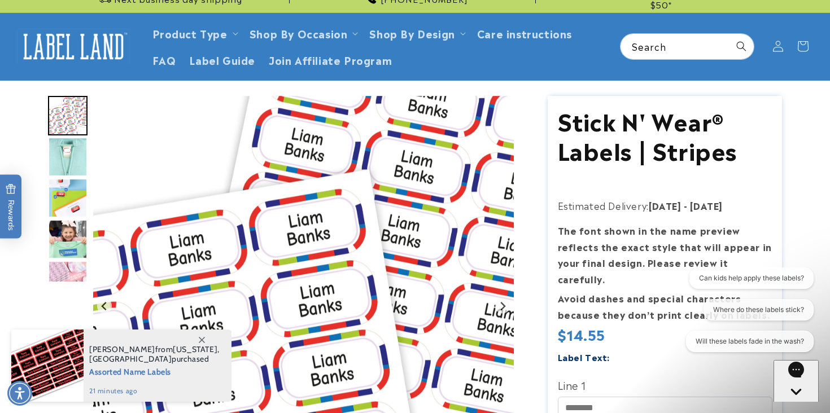
scroll to position [26, 0]
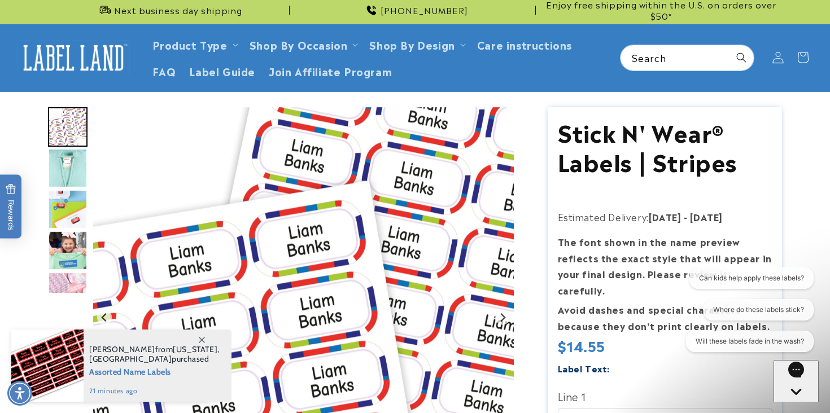
click at [773, 58] on icon at bounding box center [778, 58] width 12 height 12
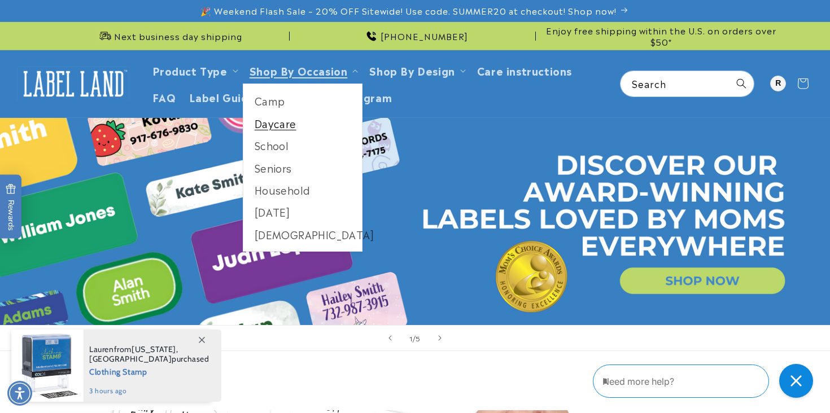
click at [269, 130] on link "Daycare" at bounding box center [302, 123] width 119 height 22
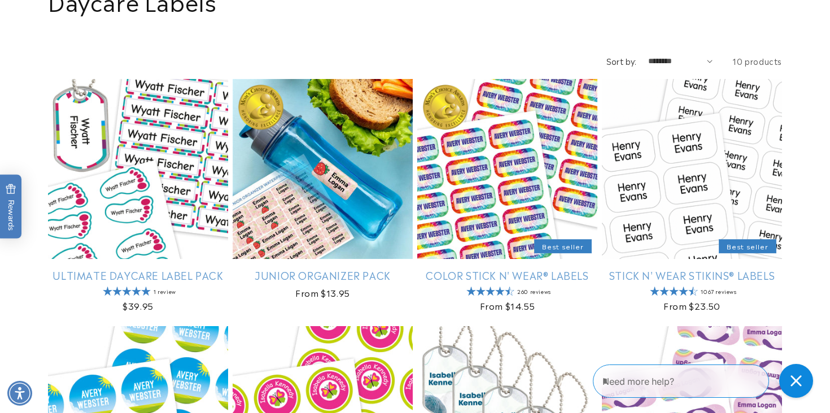
scroll to position [153, 0]
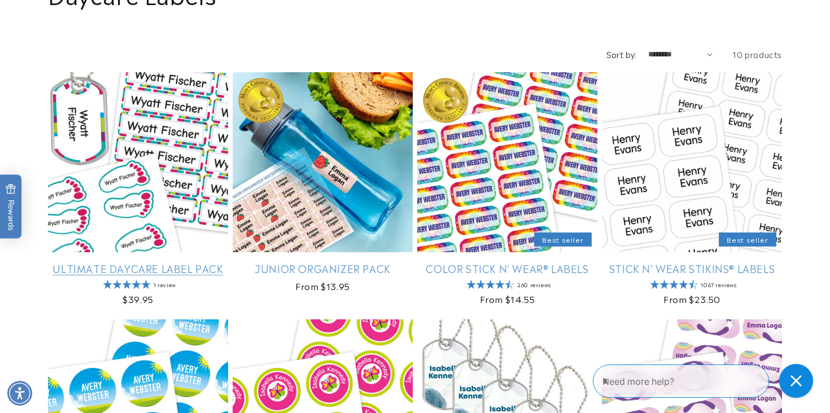
click at [177, 262] on link "Ultimate Daycare Label Pack" at bounding box center [138, 268] width 180 height 13
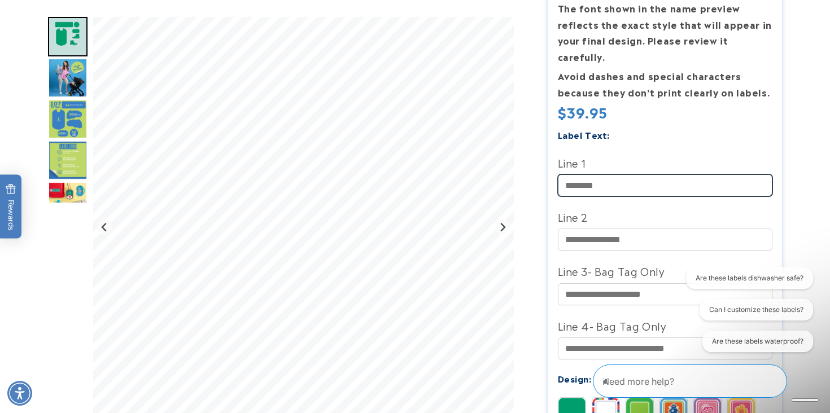
click at [591, 174] on input "Line 1" at bounding box center [665, 185] width 215 height 22
type input "******"
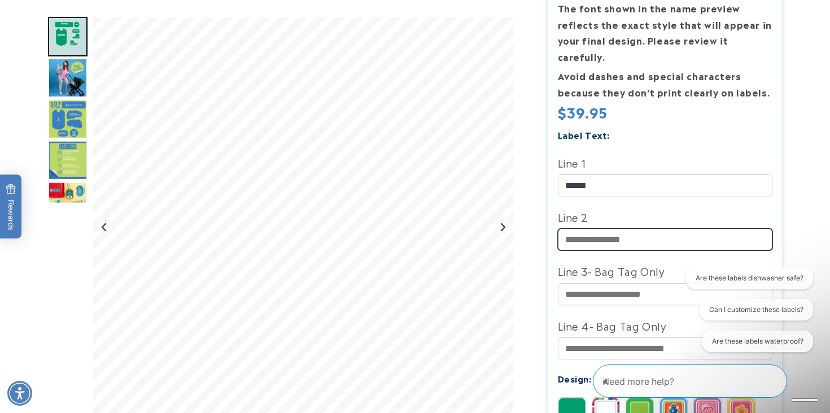
click at [610, 229] on input "Line 2" at bounding box center [665, 240] width 215 height 22
type input "*****"
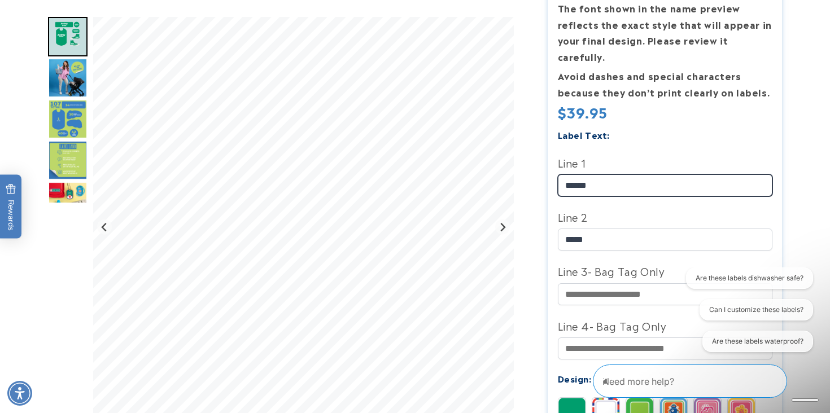
click at [618, 174] on input "******" at bounding box center [665, 185] width 215 height 22
type input "**********"
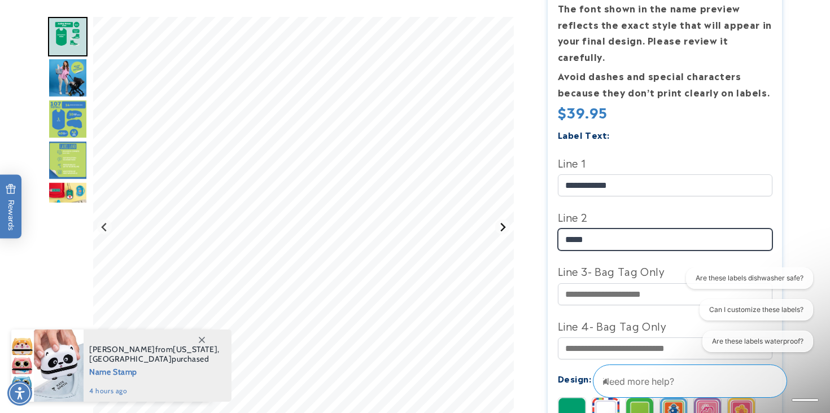
drag, startPoint x: 612, startPoint y: 226, endPoint x: 503, endPoint y: 226, distance: 109.6
click at [504, 226] on div at bounding box center [415, 378] width 734 height 1025
type input "*"
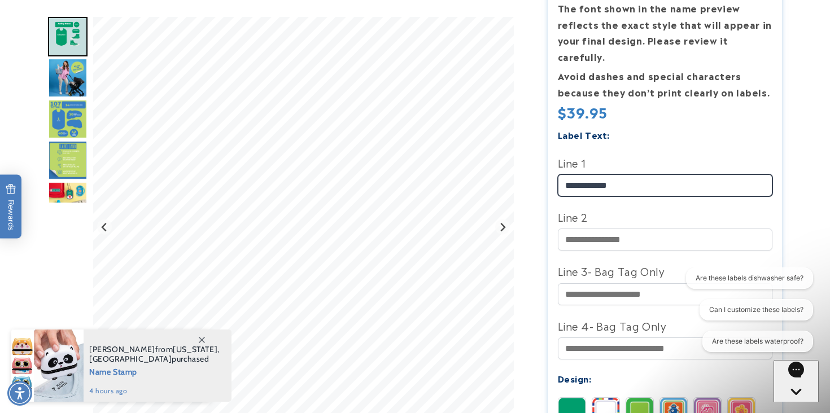
click at [610, 174] on input "**********" at bounding box center [665, 185] width 215 height 22
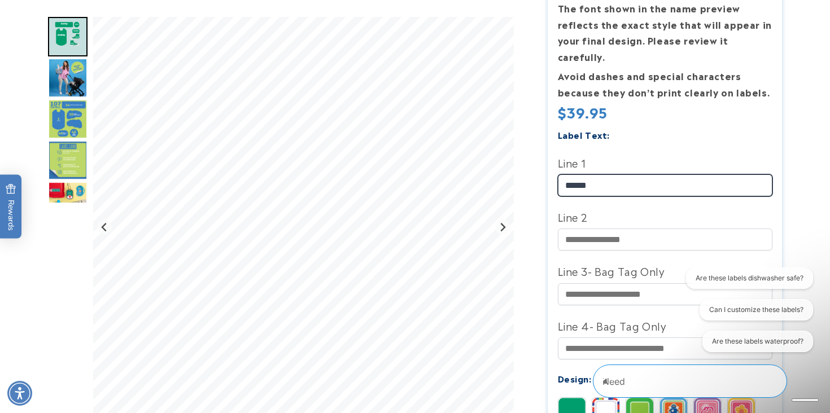
type input "******"
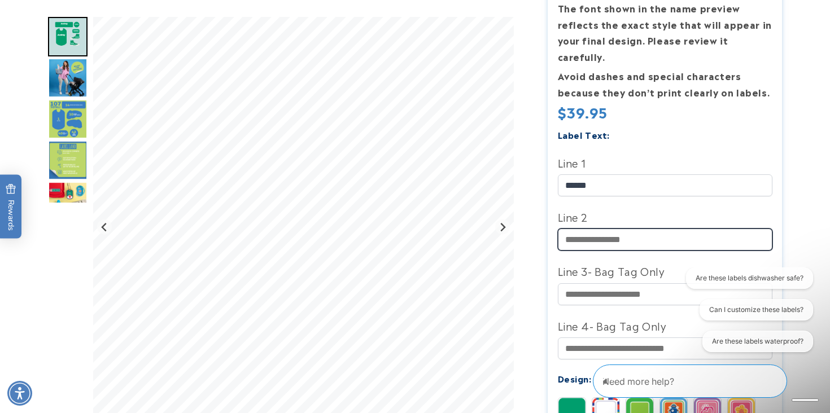
click at [597, 229] on input "Line 2" at bounding box center [665, 240] width 215 height 22
type input "*****"
click at [736, 127] on div "Label Text:" at bounding box center [665, 134] width 215 height 15
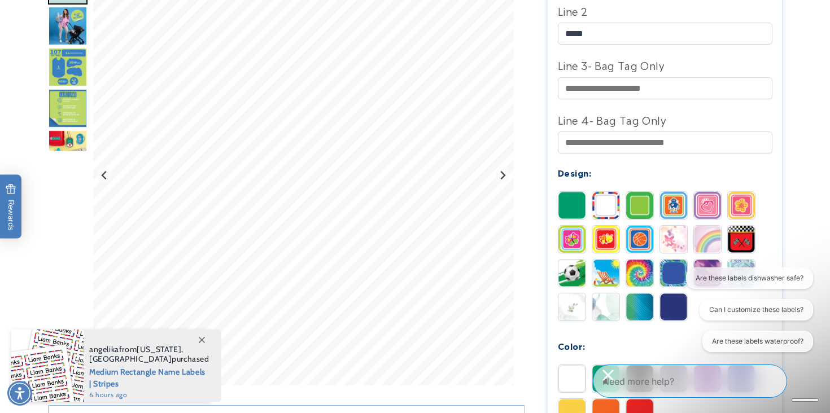
scroll to position [474, 0]
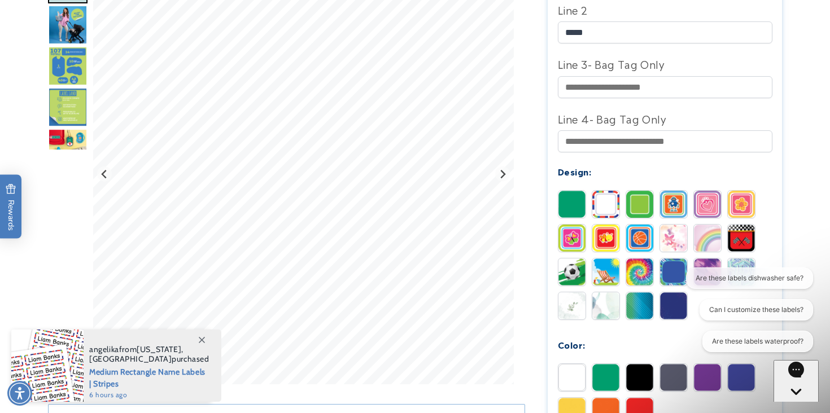
click at [605, 191] on img at bounding box center [605, 204] width 27 height 27
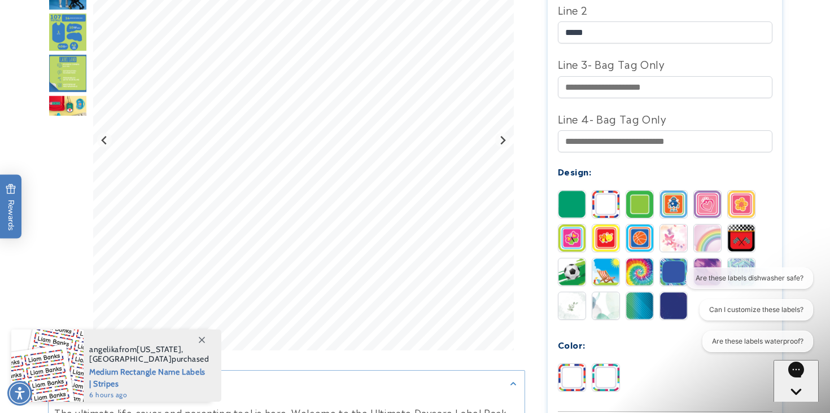
click at [608, 364] on img at bounding box center [605, 377] width 27 height 27
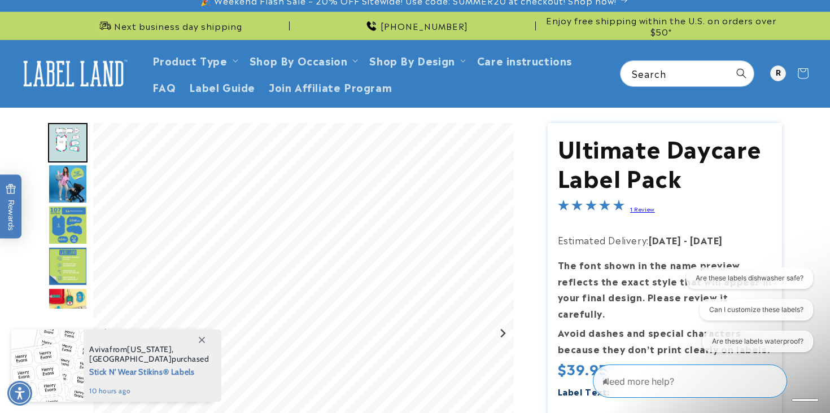
scroll to position [5, 0]
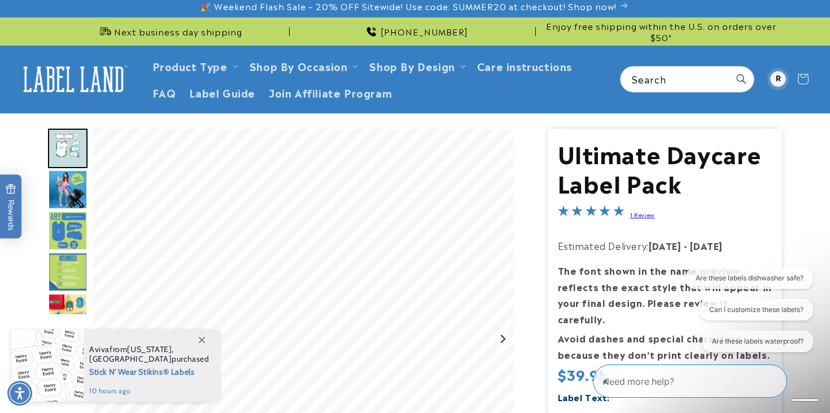
click at [779, 84] on div at bounding box center [778, 79] width 16 height 16
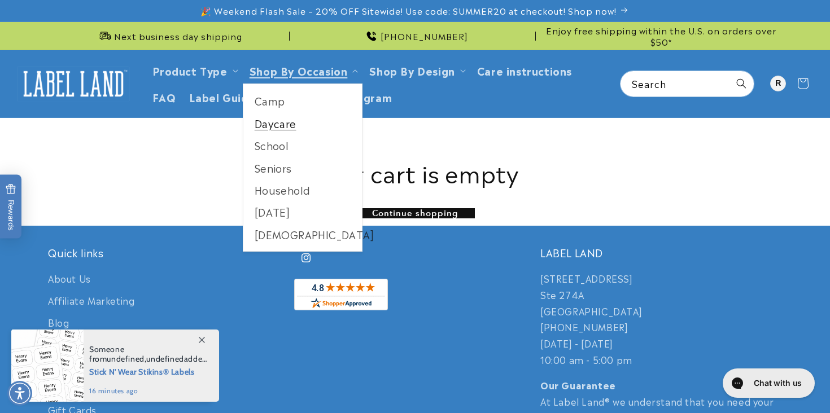
click at [287, 125] on link "Daycare" at bounding box center [302, 123] width 119 height 22
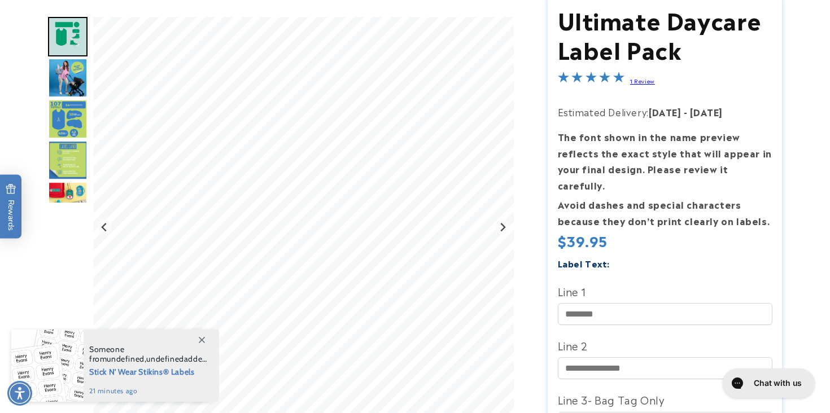
scroll to position [180, 0]
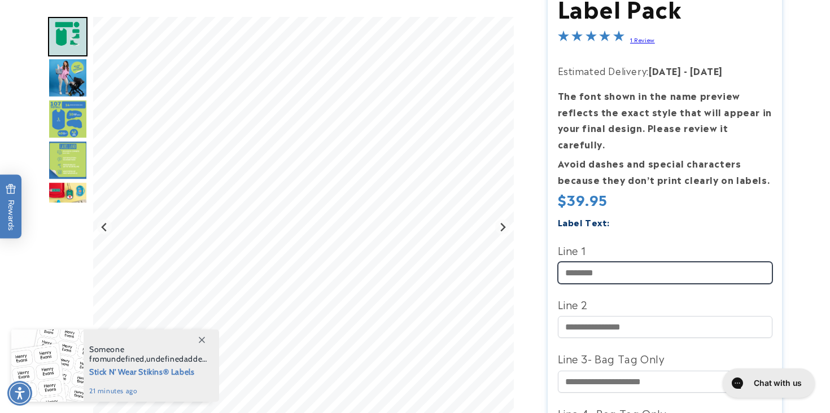
click at [622, 262] on input "Line 1" at bounding box center [665, 273] width 215 height 22
click at [684, 215] on div "Label Text:" at bounding box center [665, 222] width 215 height 15
click at [610, 262] on input "**********" at bounding box center [665, 273] width 215 height 22
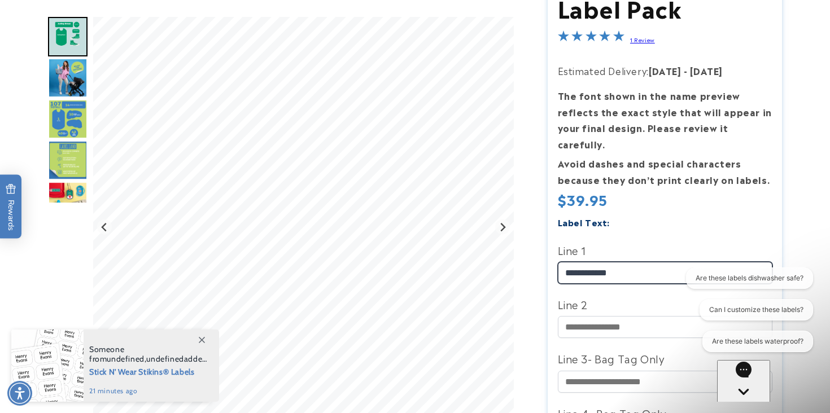
scroll to position [0, 0]
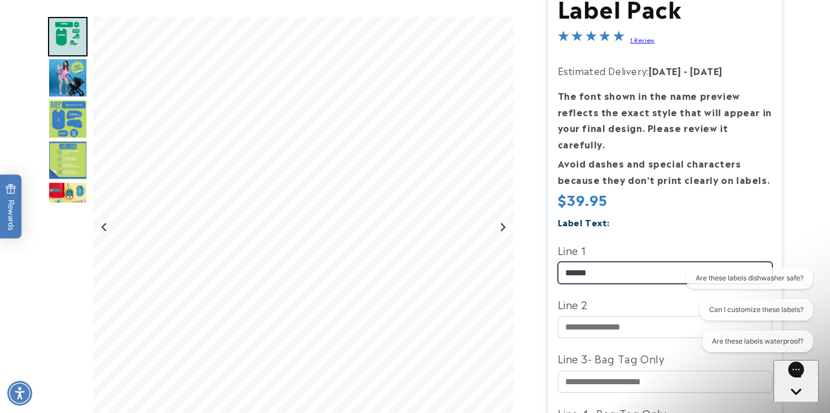
type input "******"
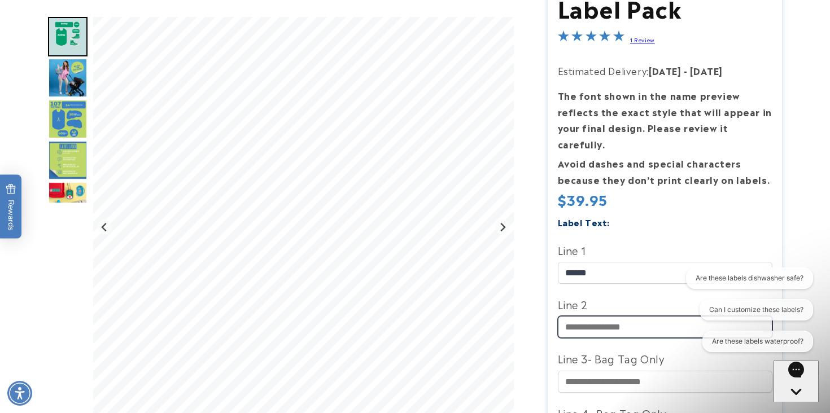
click at [582, 316] on input "Line 2" at bounding box center [665, 327] width 215 height 22
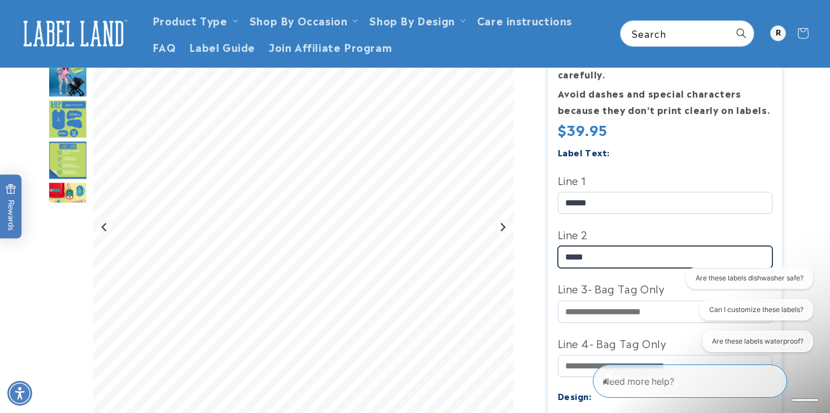
scroll to position [251, 0]
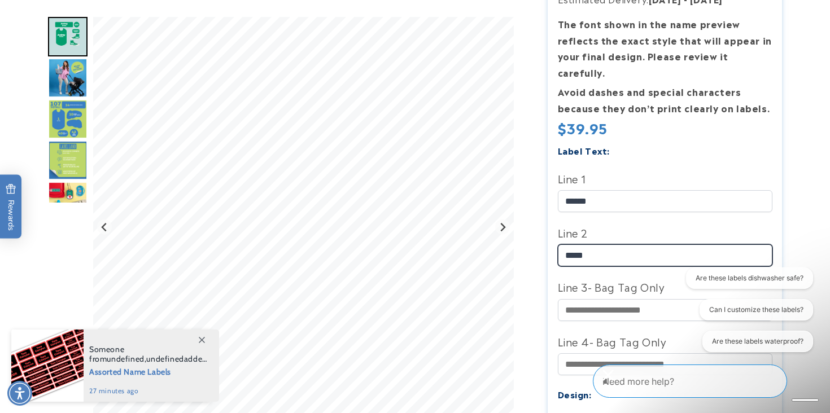
type input "*****"
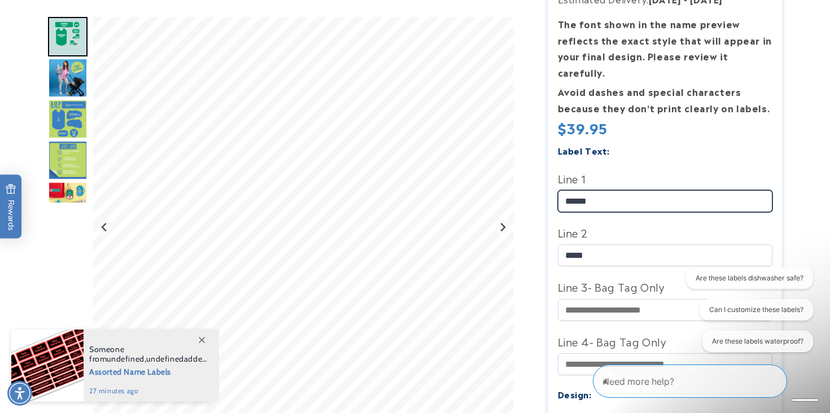
click at [610, 190] on input "******" at bounding box center [665, 201] width 215 height 22
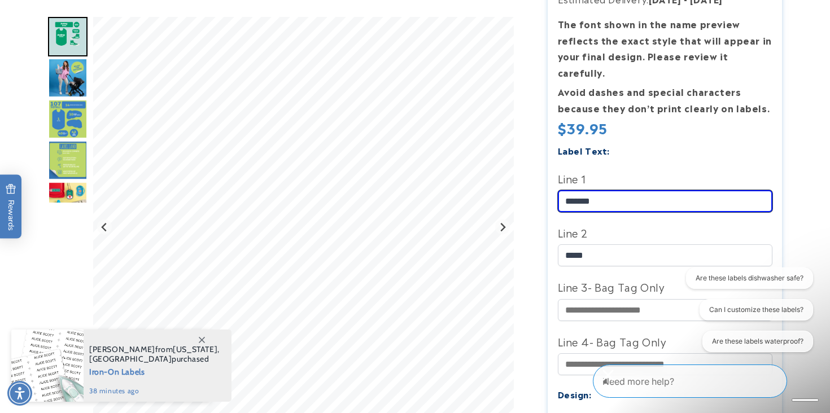
click at [603, 190] on input "******" at bounding box center [665, 201] width 215 height 22
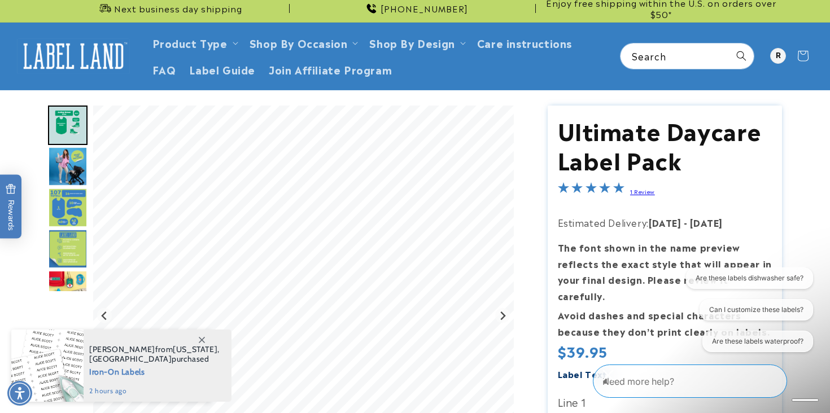
scroll to position [26, 0]
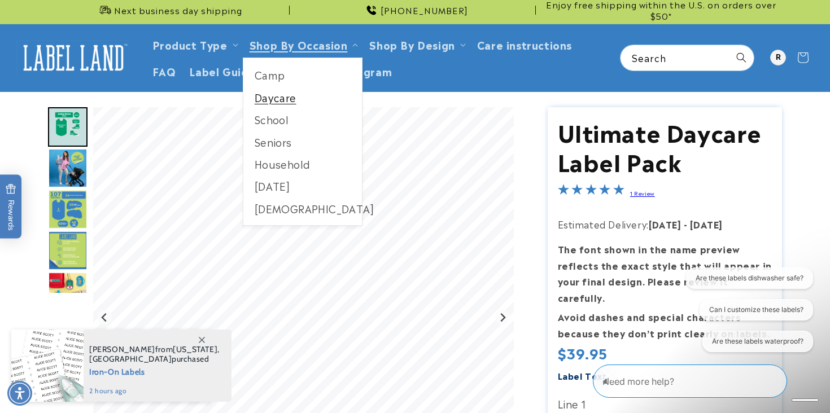
type input "**********"
click at [282, 98] on link "Daycare" at bounding box center [302, 97] width 119 height 22
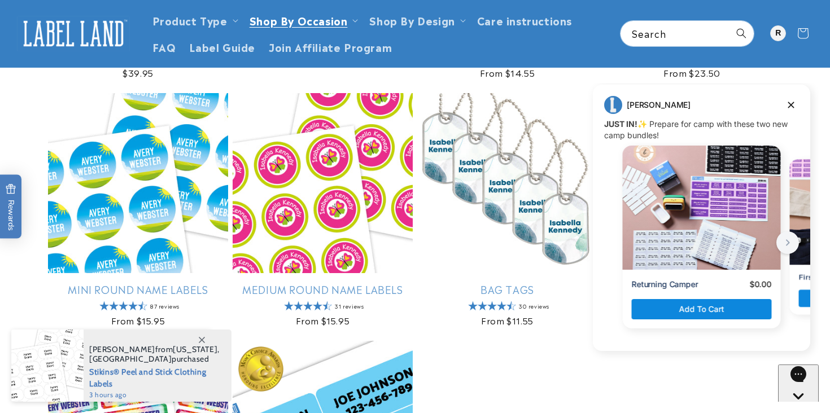
scroll to position [352, 0]
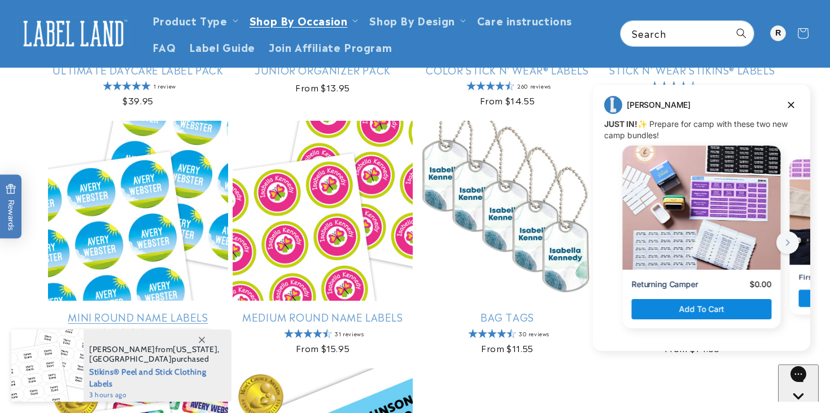
click at [141, 311] on link "Mini Round Name Labels" at bounding box center [138, 317] width 180 height 13
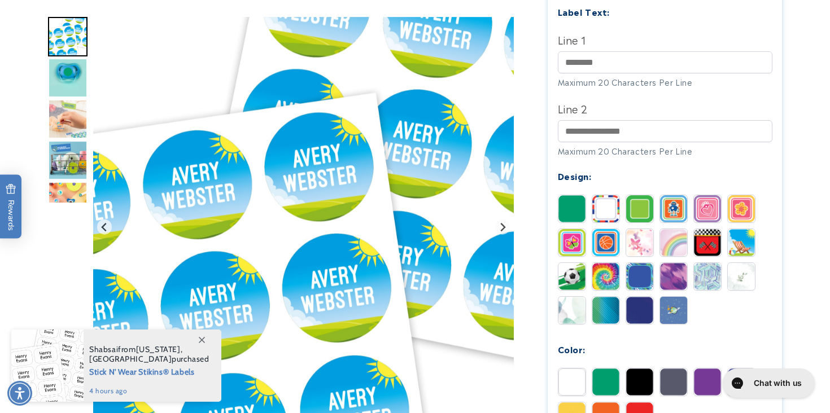
scroll to position [394, 0]
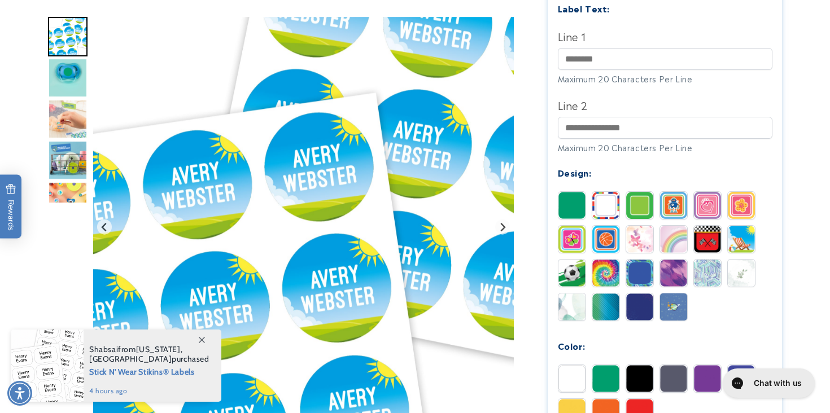
click at [63, 190] on img "Go to slide 5" at bounding box center [68, 202] width 40 height 40
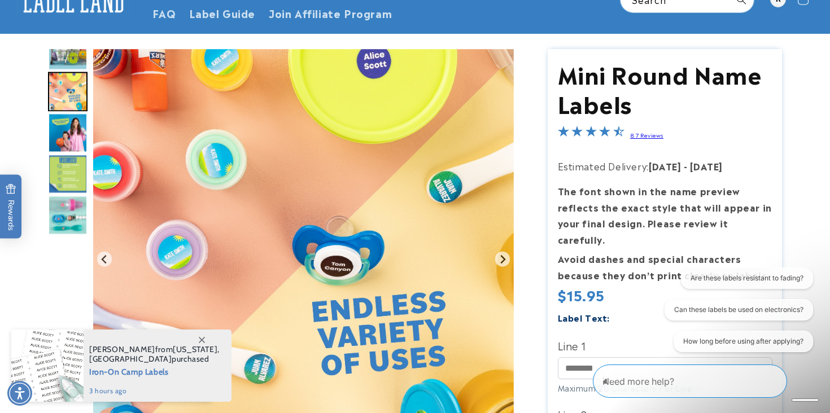
scroll to position [88, 0]
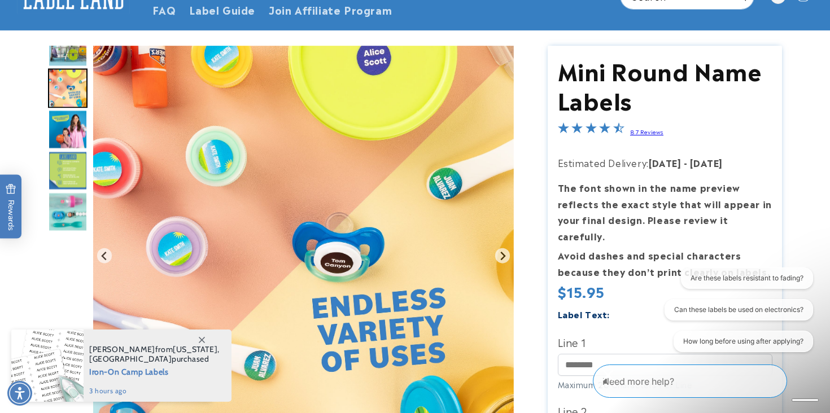
click at [59, 89] on img "Go to slide 5" at bounding box center [68, 88] width 40 height 40
click at [67, 128] on img "Go to slide 6" at bounding box center [68, 130] width 40 height 40
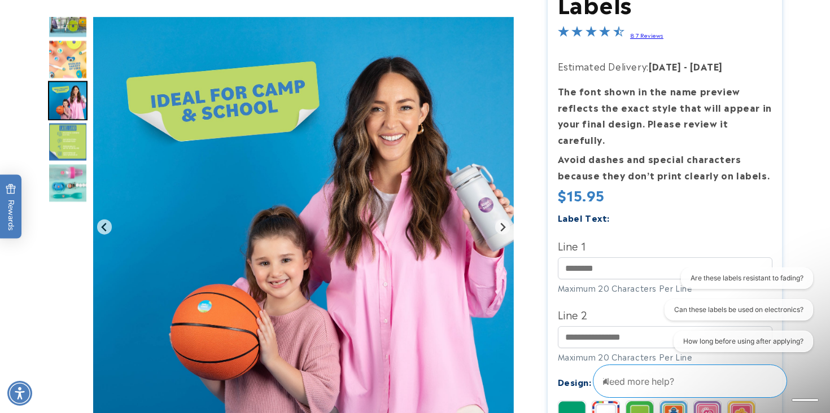
scroll to position [185, 0]
click at [67, 176] on img "Go to slide 8" at bounding box center [68, 183] width 40 height 40
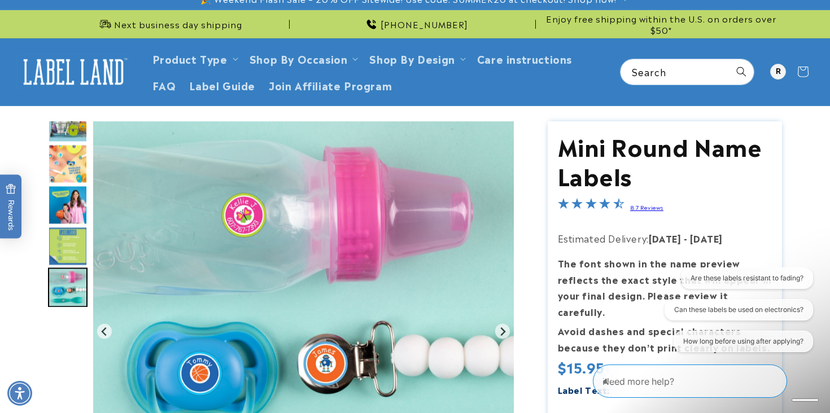
scroll to position [10, 0]
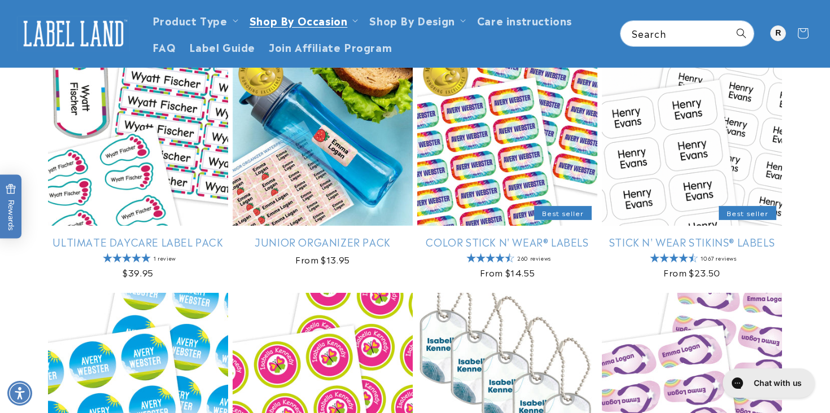
scroll to position [176, 0]
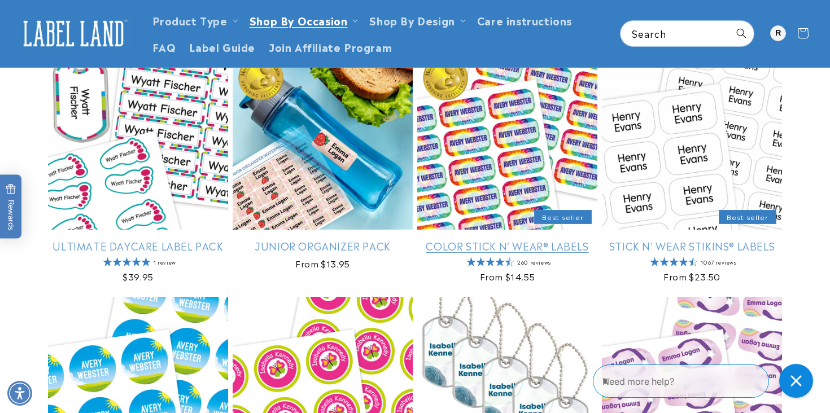
click at [468, 239] on link "Color Stick N' Wear® Labels" at bounding box center [507, 245] width 180 height 13
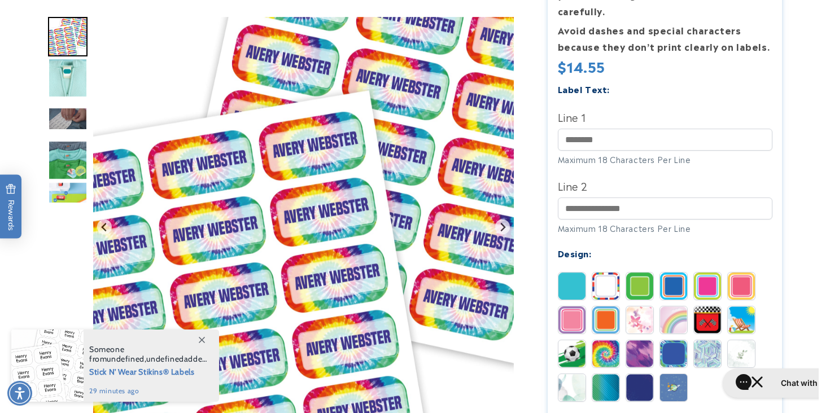
scroll to position [315, 0]
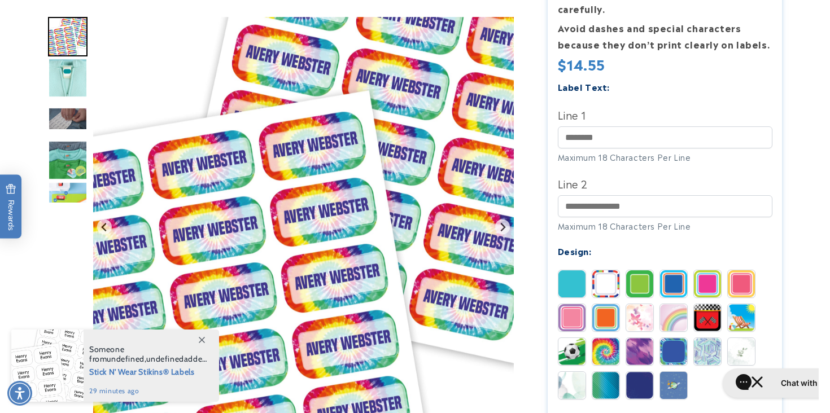
click at [75, 112] on img "Go to slide 3" at bounding box center [68, 118] width 40 height 23
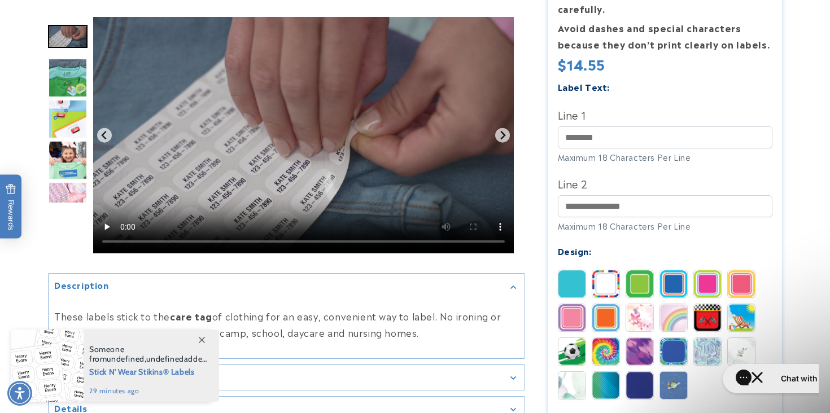
scroll to position [0, 0]
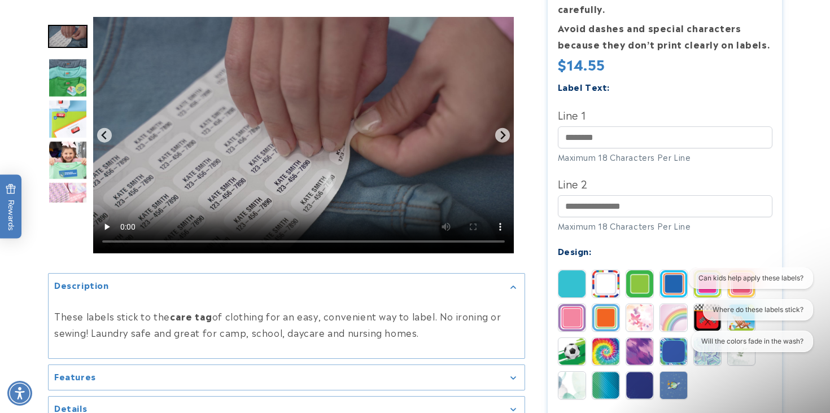
click at [66, 169] on img "Go to slide 6" at bounding box center [68, 161] width 40 height 40
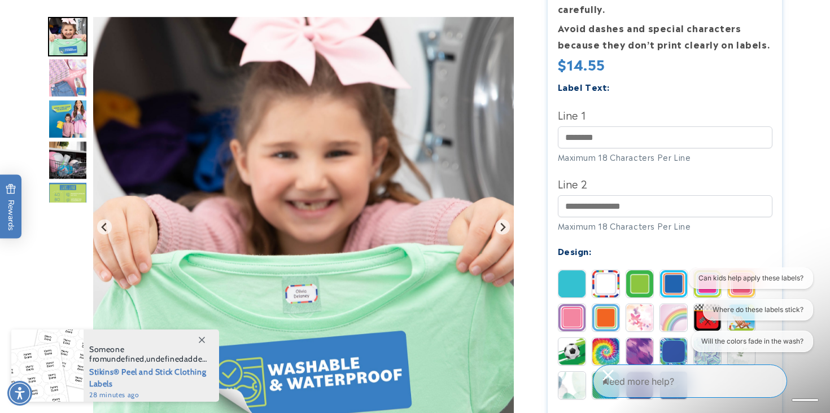
click at [59, 192] on img "Go to slide 10" at bounding box center [68, 202] width 40 height 40
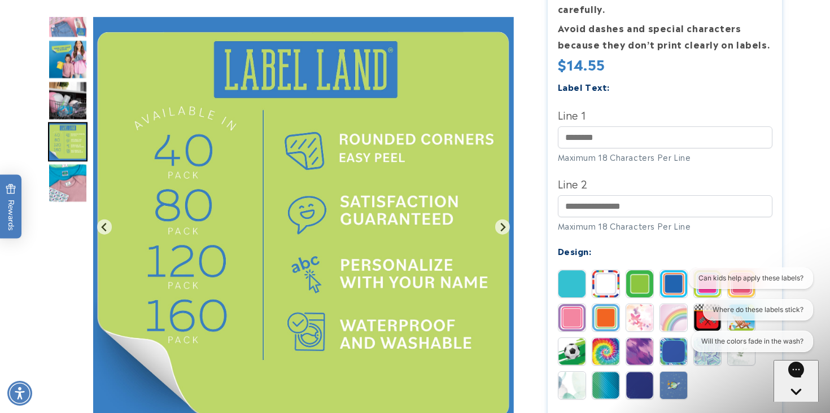
click at [64, 102] on img "Go to slide 9" at bounding box center [68, 101] width 40 height 40
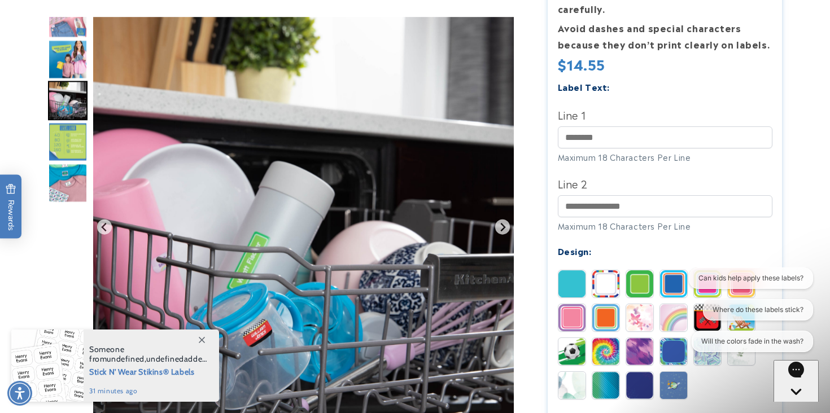
click at [66, 57] on img "Go to slide 8" at bounding box center [68, 60] width 40 height 40
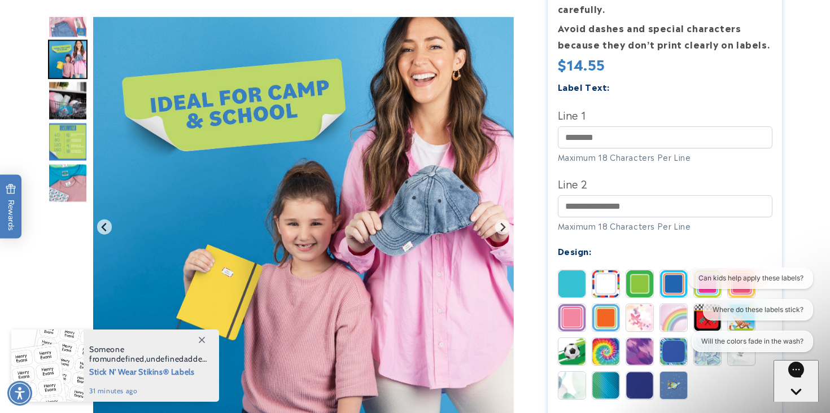
click at [419, 256] on img "Gallery Viewer" at bounding box center [303, 227] width 421 height 421
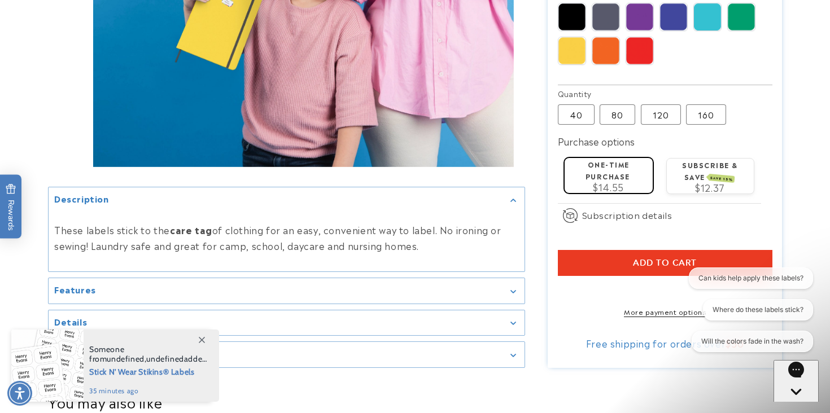
scroll to position [765, 0]
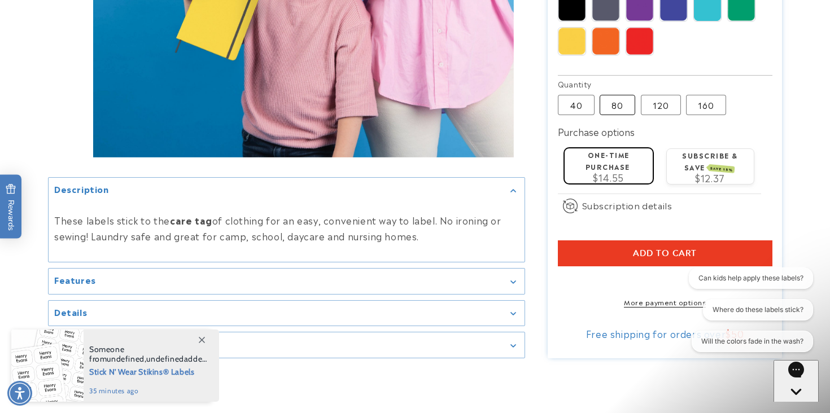
click at [617, 96] on label "80 Variant sold out or unavailable" at bounding box center [618, 105] width 36 height 20
click at [584, 95] on label "40 Variant sold out or unavailable" at bounding box center [576, 105] width 37 height 20
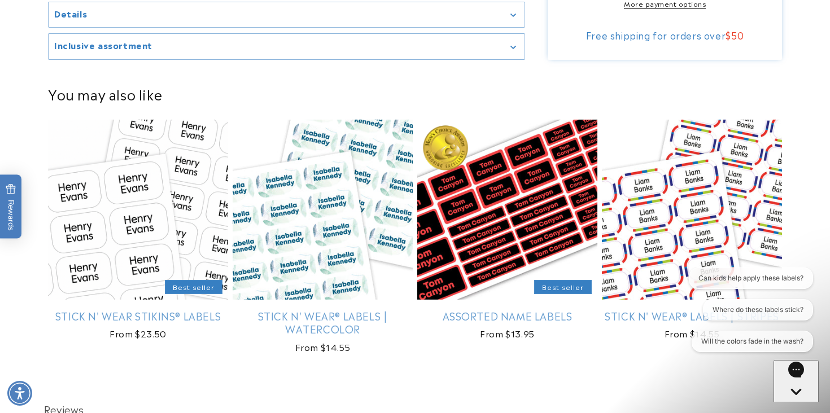
scroll to position [1127, 0]
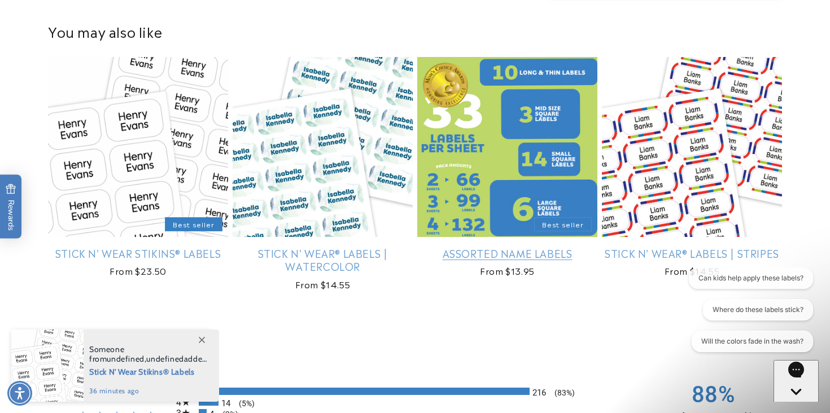
click at [507, 247] on link "Assorted Name Labels" at bounding box center [507, 253] width 180 height 13
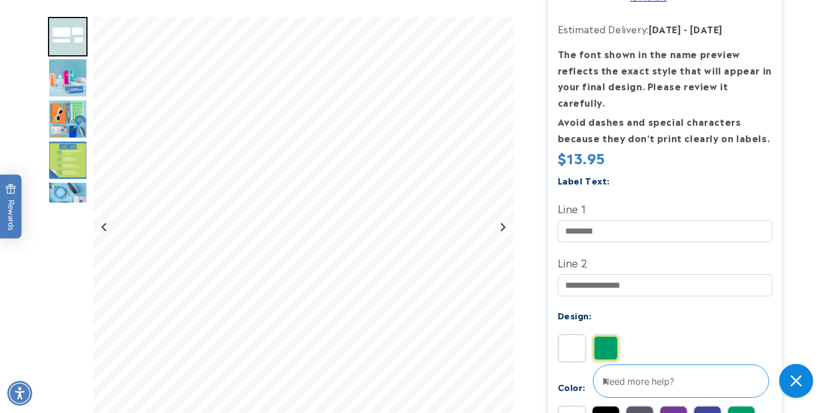
scroll to position [223, 0]
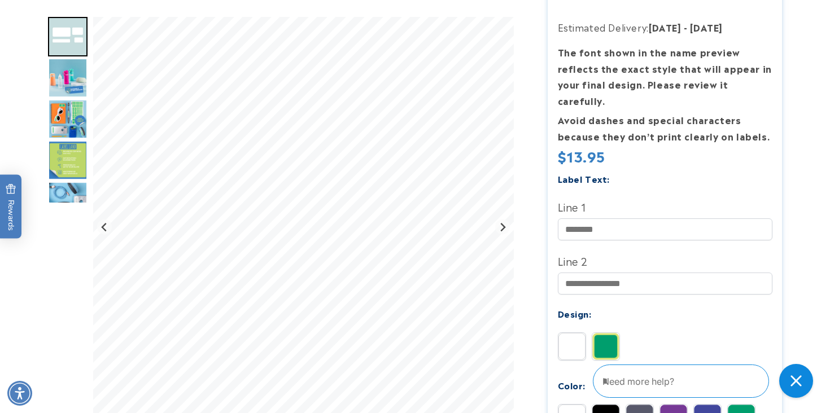
click at [69, 86] on img "Go to slide 3" at bounding box center [68, 78] width 40 height 40
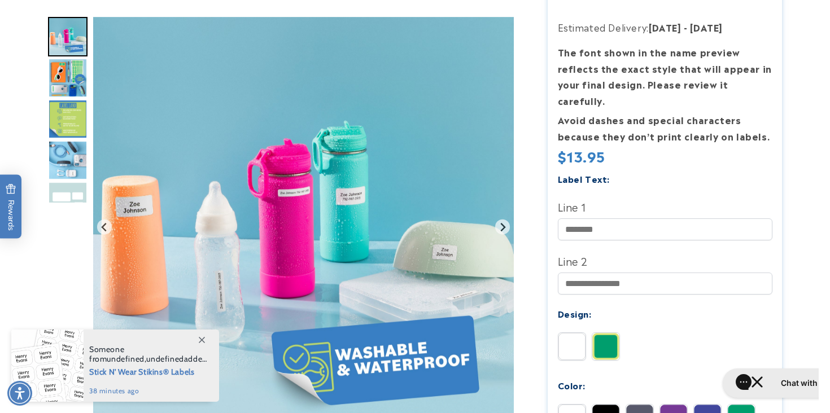
click at [67, 81] on img "Go to slide 4" at bounding box center [68, 78] width 40 height 40
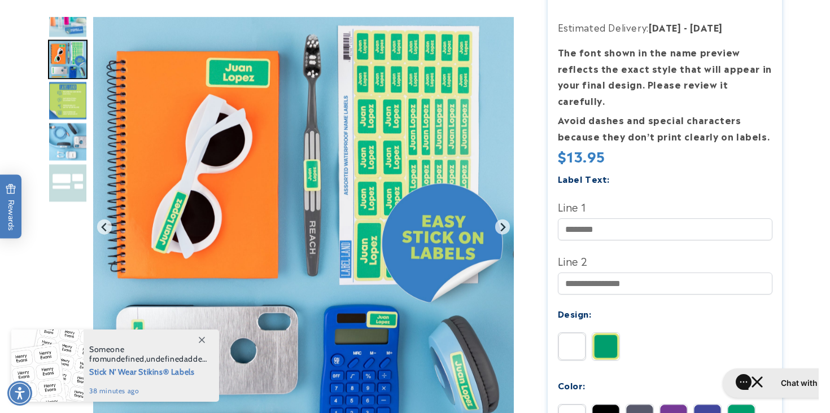
click at [67, 158] on img "Go to slide 6" at bounding box center [68, 142] width 40 height 40
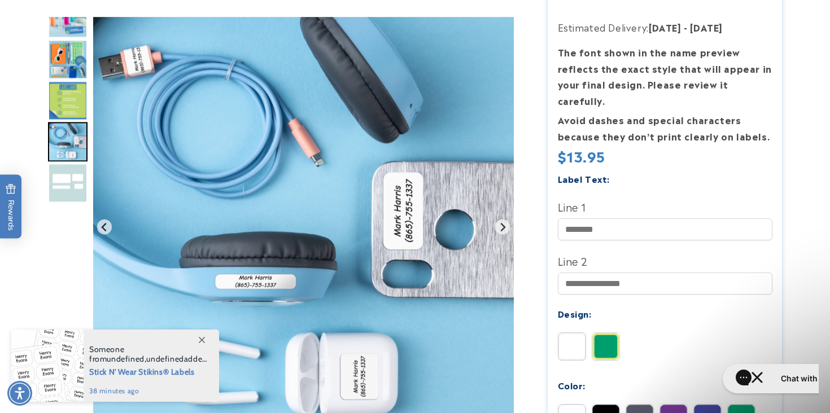
scroll to position [0, 0]
click at [64, 195] on img "Go to slide 7" at bounding box center [68, 183] width 40 height 40
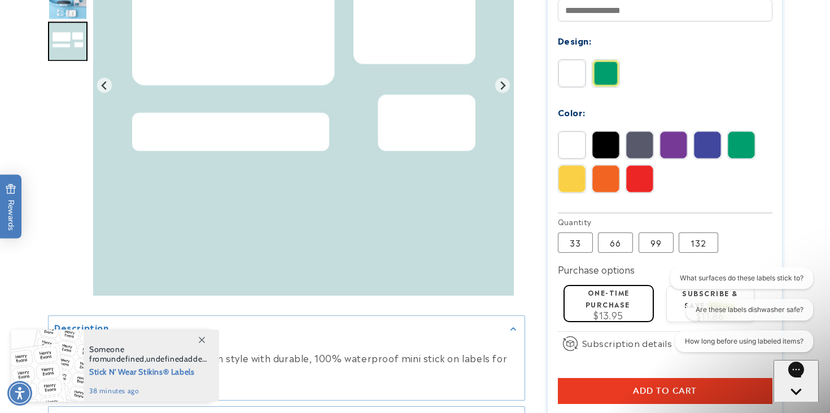
scroll to position [497, 0]
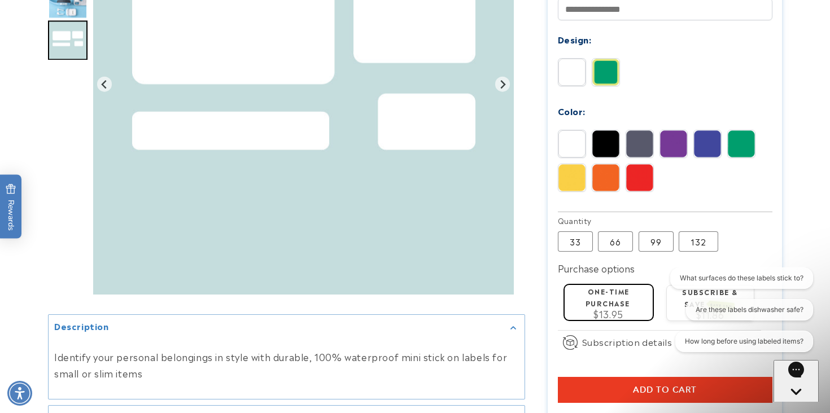
click at [610, 59] on img at bounding box center [605, 72] width 27 height 27
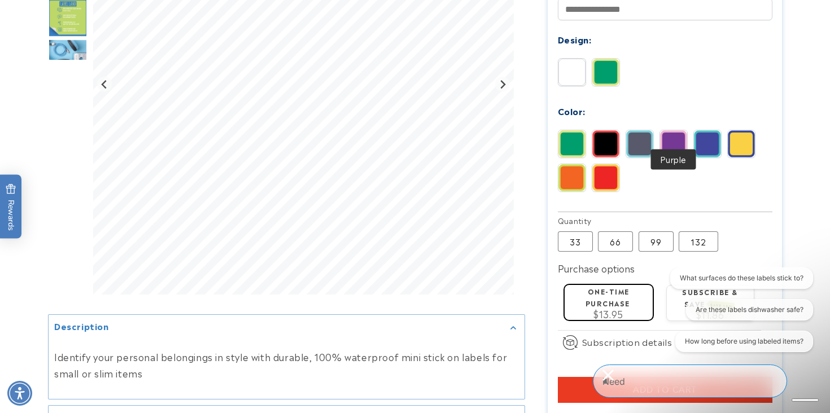
click at [671, 136] on img at bounding box center [673, 143] width 27 height 27
click at [649, 137] on img at bounding box center [639, 143] width 27 height 27
click at [613, 134] on img at bounding box center [605, 143] width 27 height 27
click at [605, 164] on img at bounding box center [605, 177] width 27 height 27
click at [575, 164] on div at bounding box center [572, 178] width 28 height 28
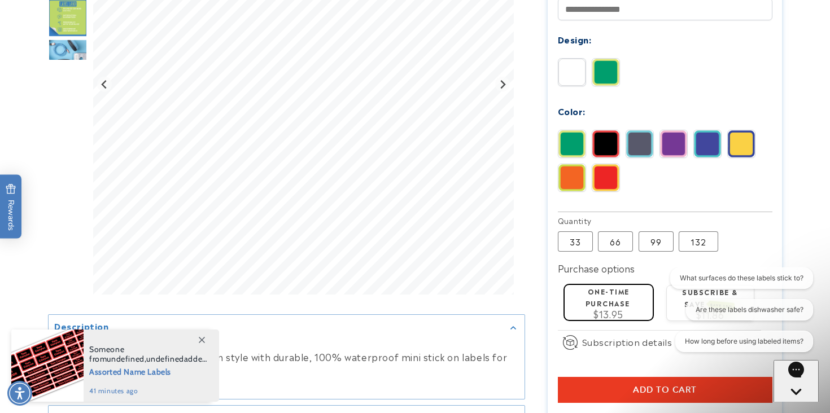
click at [575, 135] on img at bounding box center [571, 143] width 27 height 27
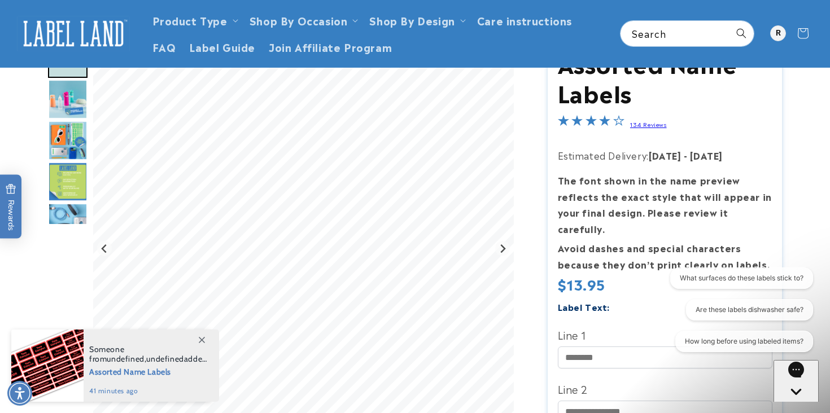
scroll to position [84, 0]
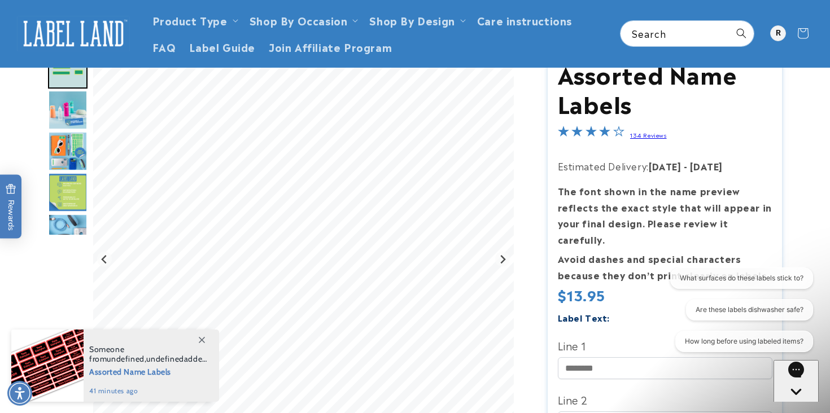
click at [82, 136] on img "Go to slide 4" at bounding box center [68, 152] width 40 height 40
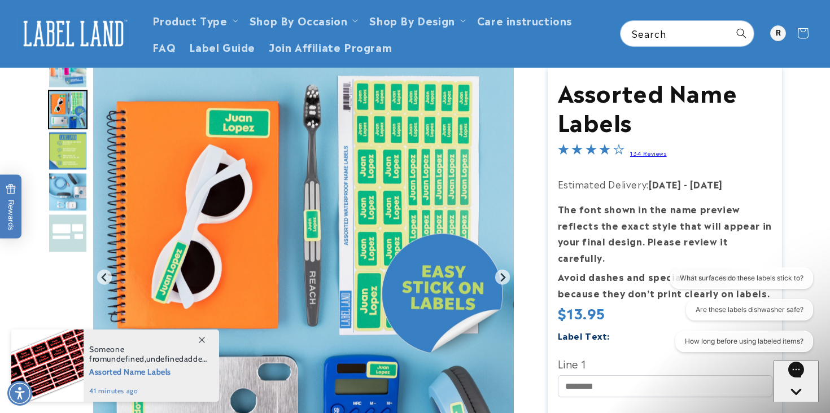
scroll to position [0, 0]
